Goal: Find specific page/section: Find specific page/section

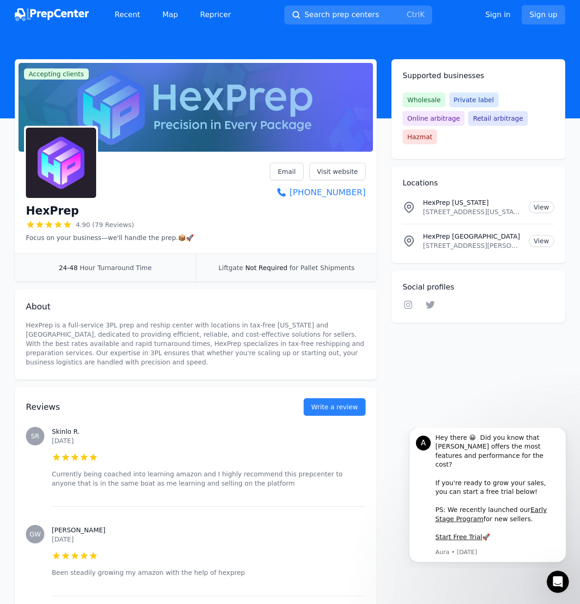
click at [412, 201] on icon at bounding box center [409, 207] width 13 height 13
click at [542, 201] on link "View" at bounding box center [541, 207] width 25 height 12
click at [167, 16] on link "Map" at bounding box center [170, 15] width 31 height 18
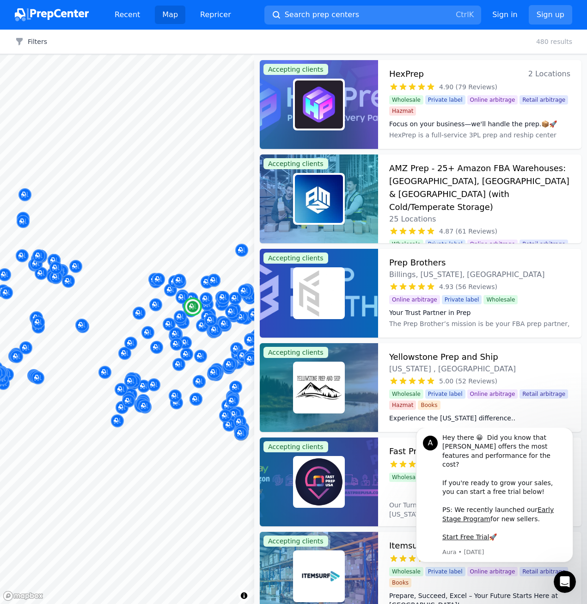
click at [468, 74] on div "HexPrep 2 Locations" at bounding box center [479, 74] width 181 height 13
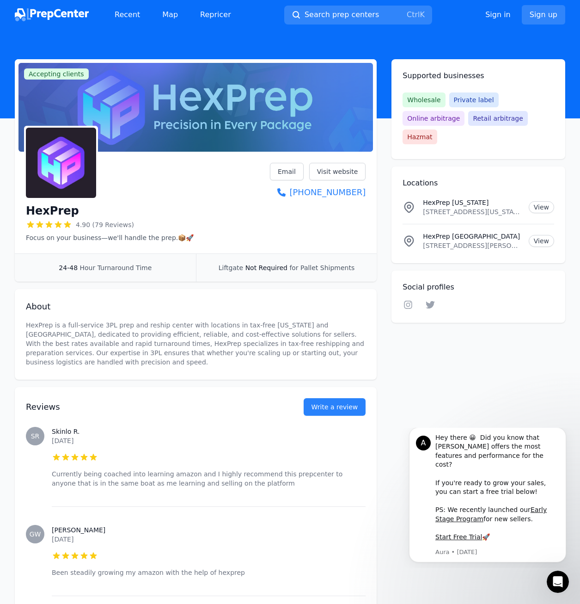
drag, startPoint x: 420, startPoint y: 192, endPoint x: 517, endPoint y: 191, distance: 96.7
click at [517, 198] on div "HexPrep [US_STATE] [STREET_ADDRESS][US_STATE] View" at bounding box center [479, 207] width 152 height 18
copy p "[STREET_ADDRESS]"
